Goal: Find specific page/section: Find specific page/section

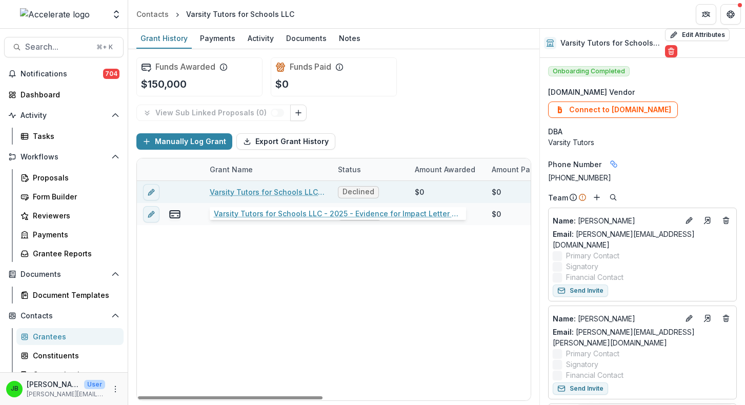
scroll to position [304, 0]
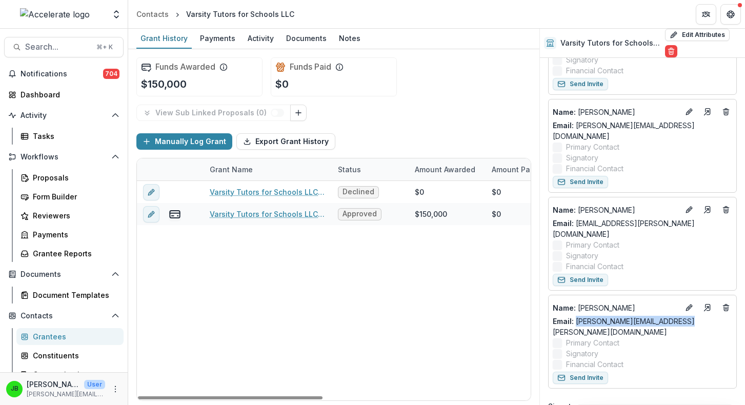
click at [50, 337] on div "Grantees" at bounding box center [74, 336] width 82 height 11
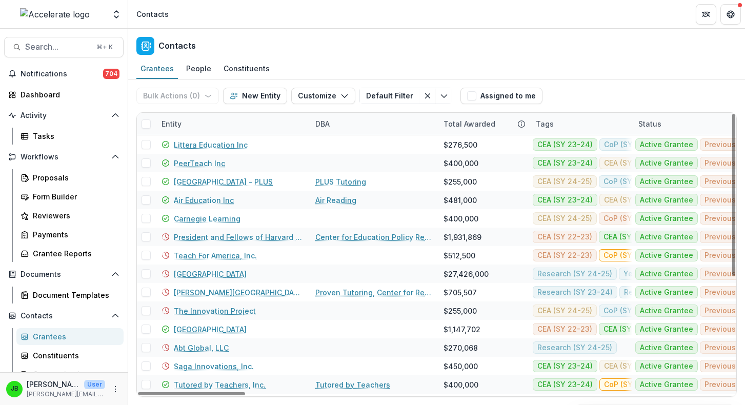
click at [176, 125] on div "Entity" at bounding box center [171, 123] width 32 height 11
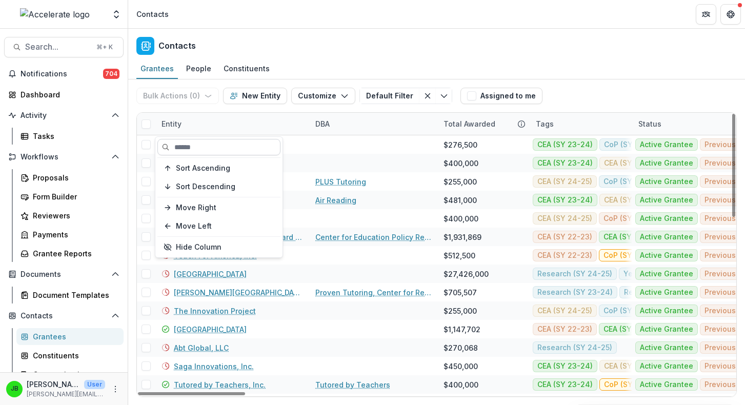
click at [186, 145] on input at bounding box center [218, 147] width 123 height 16
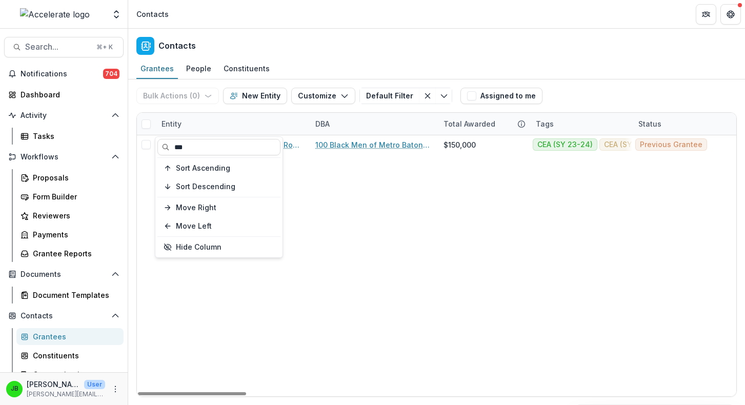
type input "***"
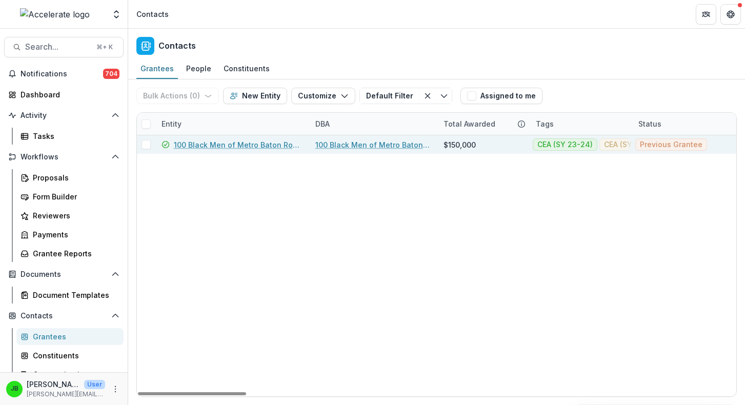
click at [236, 143] on link "100 Black Men of Metro Baton Rouge" at bounding box center [238, 144] width 129 height 11
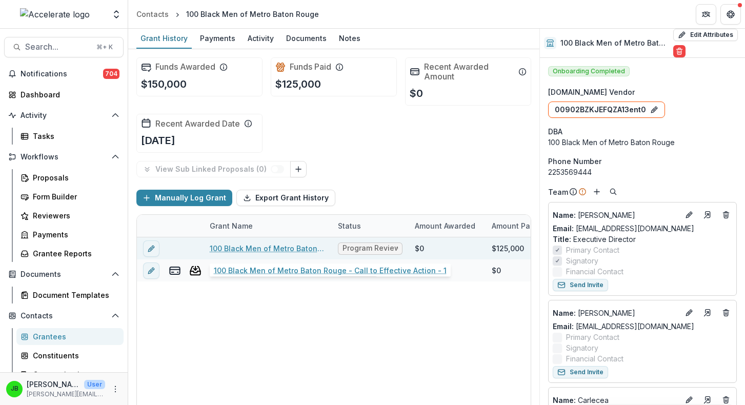
click at [254, 248] on link "100 Black Men of Metro Baton Rouge - Call to Effective Action - 1" at bounding box center [268, 248] width 116 height 11
